Goal: Task Accomplishment & Management: Manage account settings

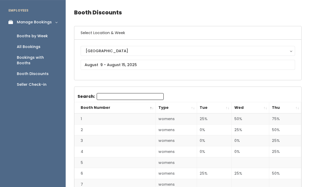
click at [33, 71] on div "Booth Discounts" at bounding box center [33, 74] width 32 height 6
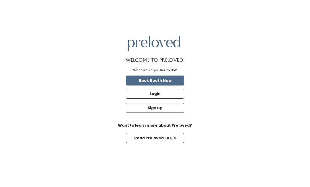
click at [165, 98] on button "Login" at bounding box center [155, 94] width 58 height 10
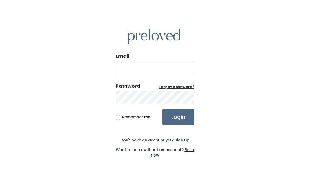
click at [165, 74] on input "Email" at bounding box center [154, 67] width 79 height 13
click at [173, 74] on input "Email" at bounding box center [154, 67] width 79 height 13
type input "[DOMAIN_NAME][EMAIL_ADDRESS][DOMAIN_NAME]"
click at [178, 125] on input "Login" at bounding box center [178, 117] width 32 height 16
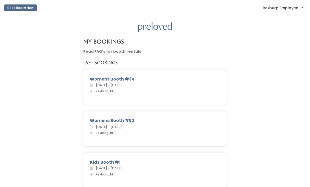
click at [283, 6] on span "Rexburg Employee" at bounding box center [279, 8] width 35 height 6
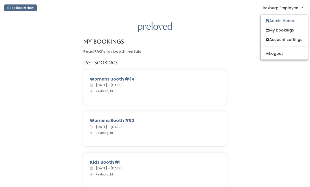
click at [286, 20] on link "Admin Home" at bounding box center [283, 20] width 47 height 9
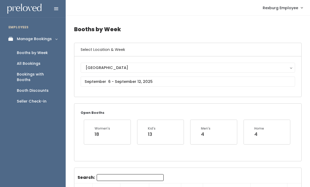
click at [23, 88] on div "Booth Discounts" at bounding box center [33, 91] width 32 height 6
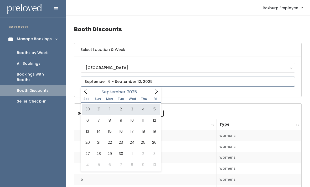
type input "August 30 to September 5"
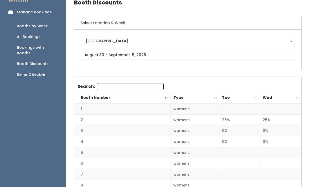
click at [297, 94] on th "Wed" at bounding box center [280, 98] width 41 height 11
click at [296, 95] on th "Wed" at bounding box center [280, 97] width 41 height 11
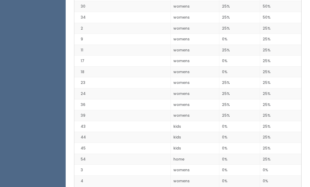
scroll to position [151, 0]
